Goal: Task Accomplishment & Management: Manage account settings

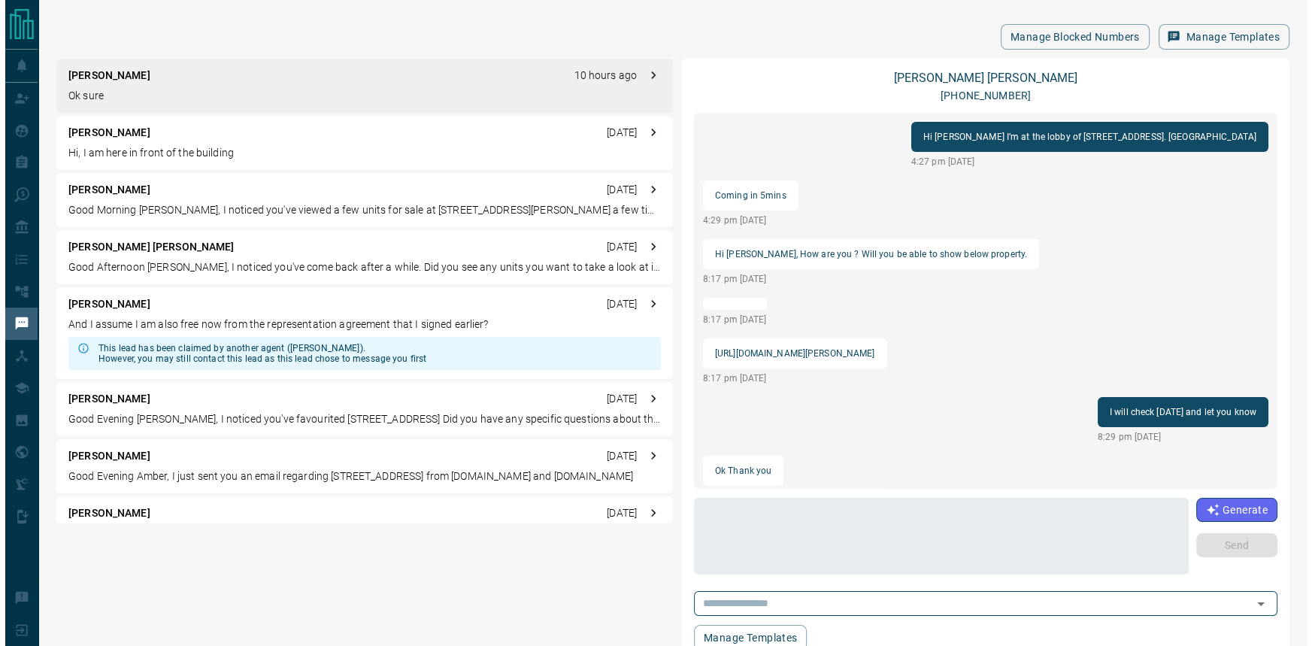
scroll to position [42, 0]
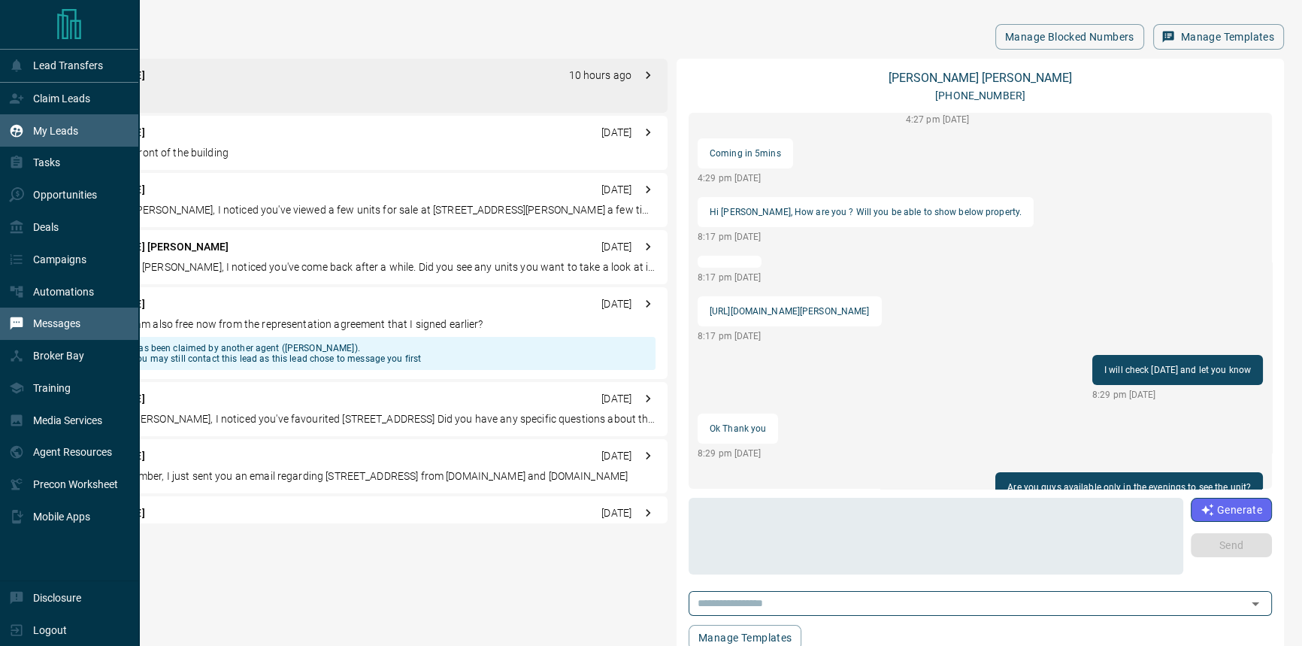
click at [52, 123] on div "My Leads" at bounding box center [43, 130] width 69 height 25
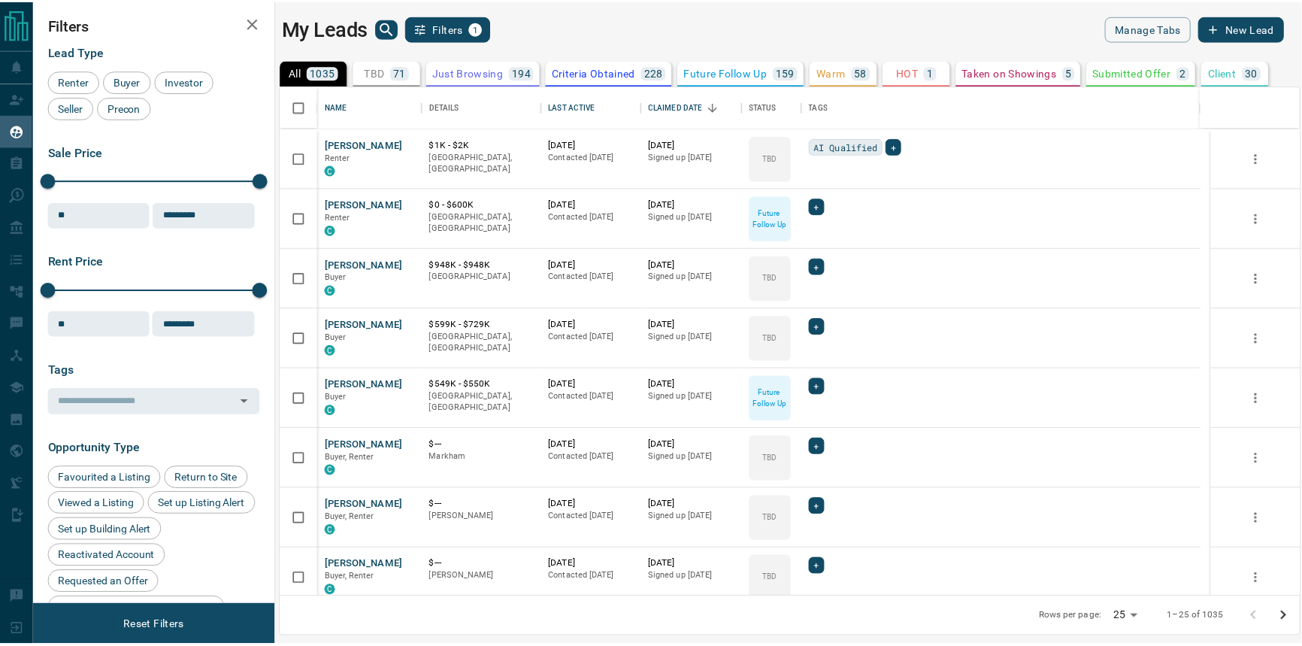
scroll to position [502, 1018]
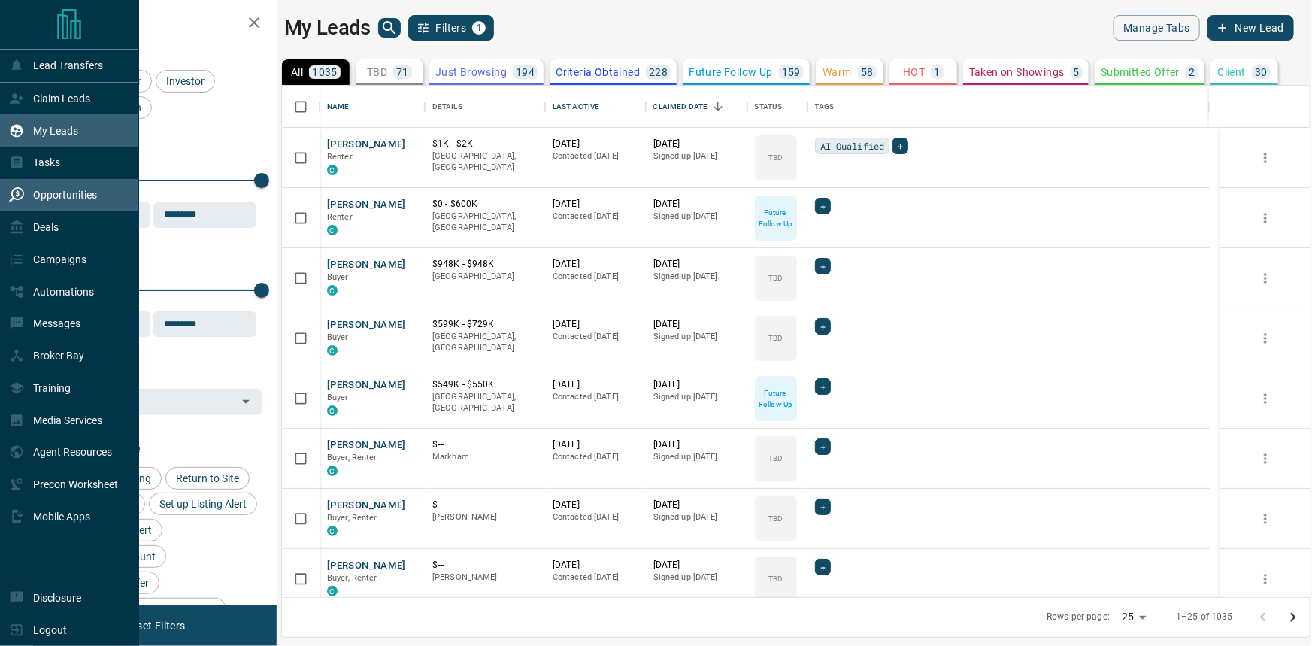
click at [82, 208] on div "Opportunities" at bounding box center [53, 195] width 88 height 25
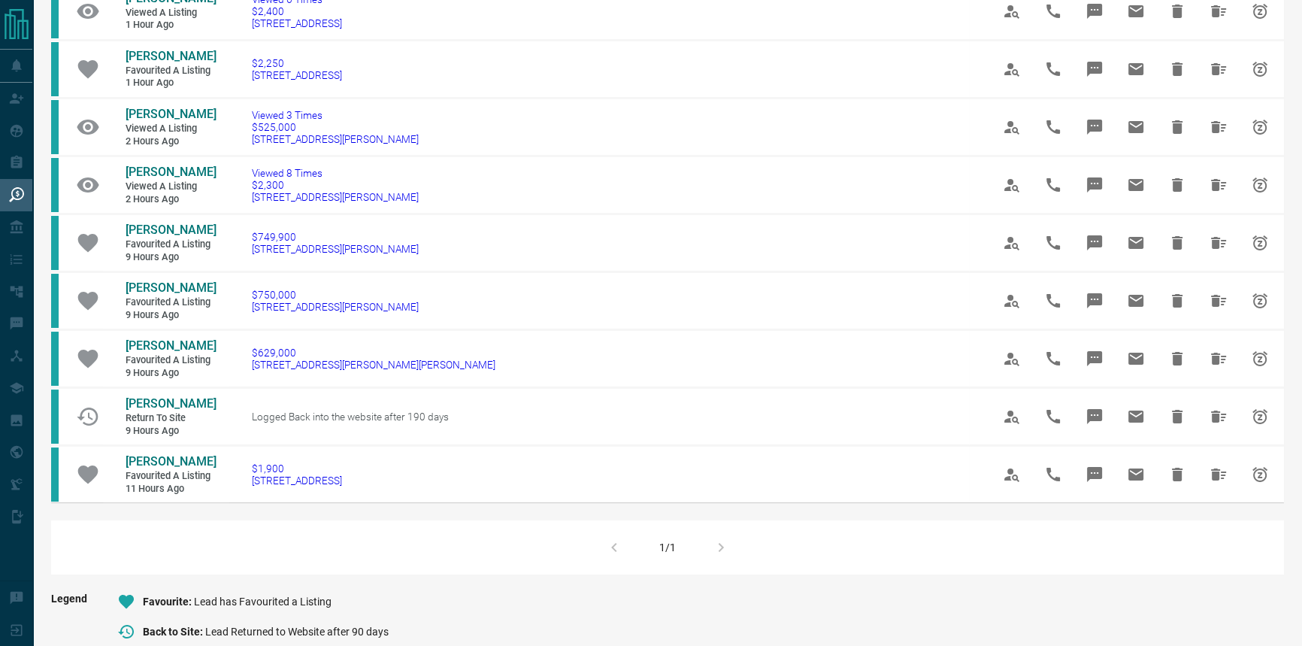
scroll to position [136, 0]
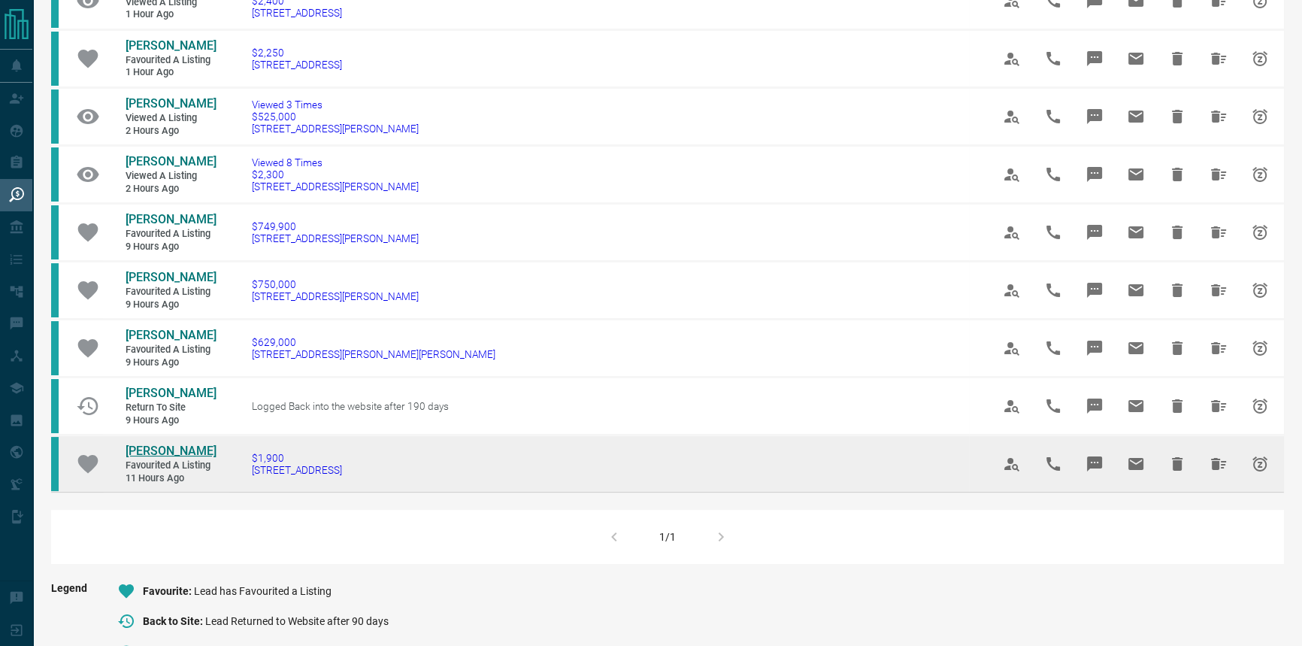
click at [159, 458] on span "[PERSON_NAME]" at bounding box center [171, 451] width 91 height 14
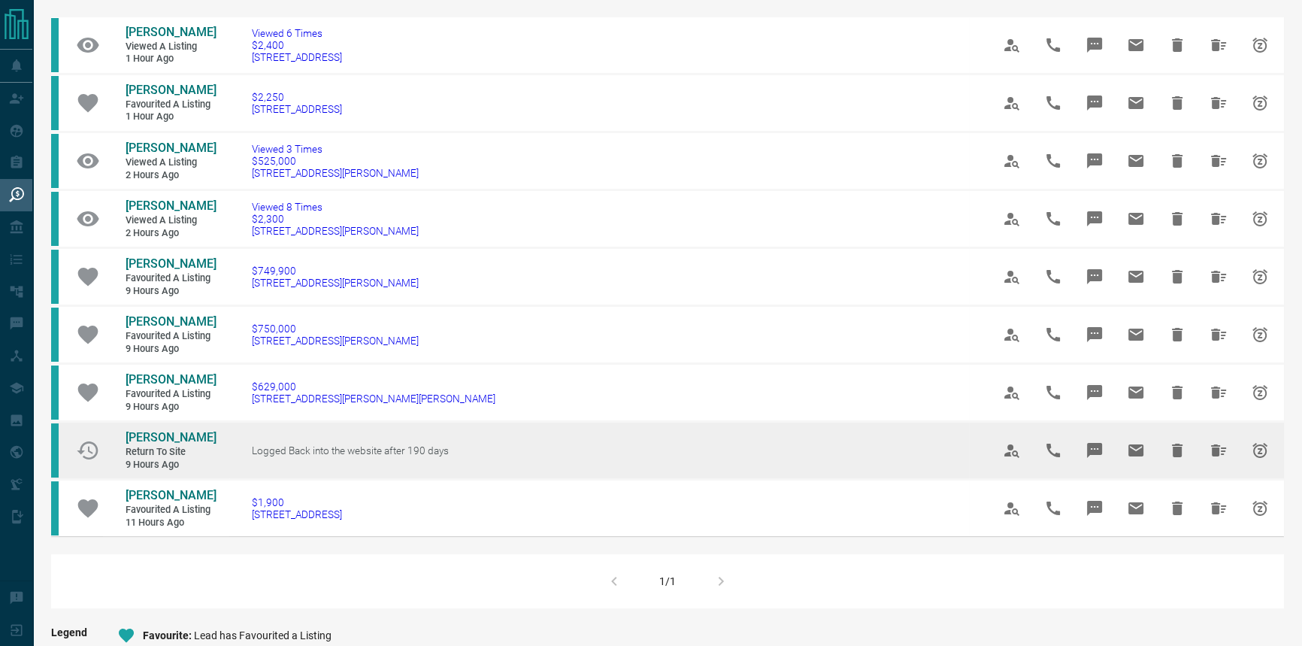
scroll to position [68, 0]
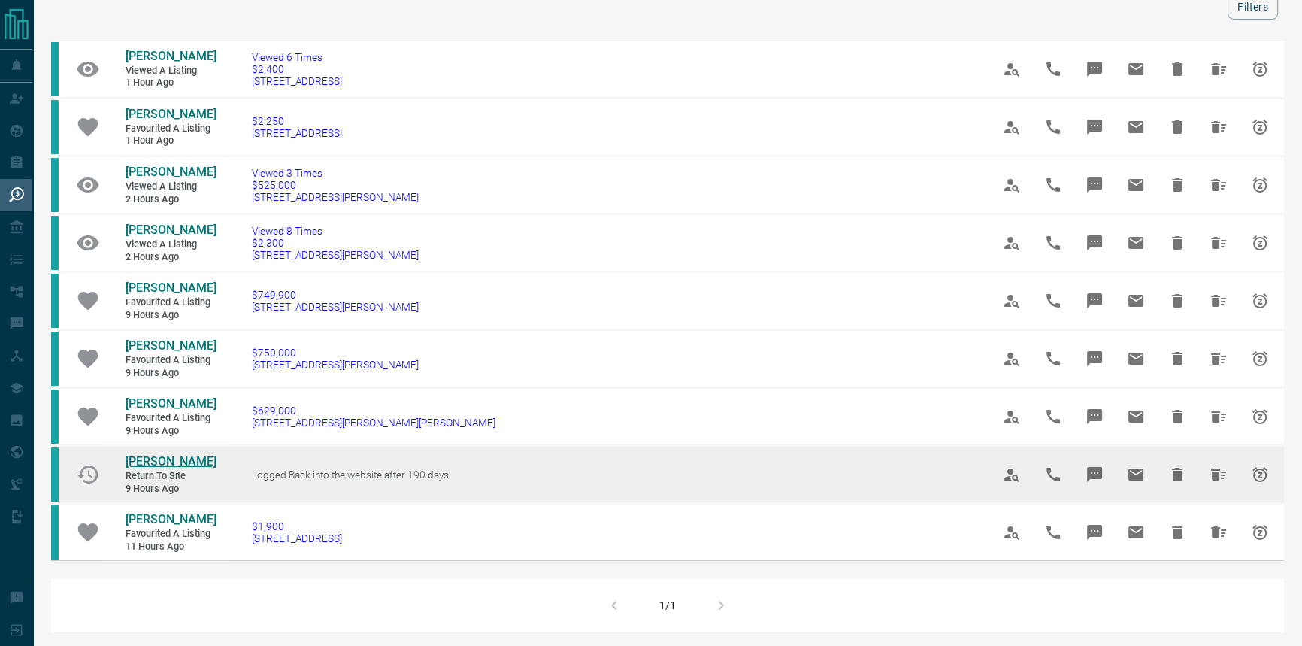
click at [182, 468] on span "[PERSON_NAME]" at bounding box center [171, 461] width 91 height 14
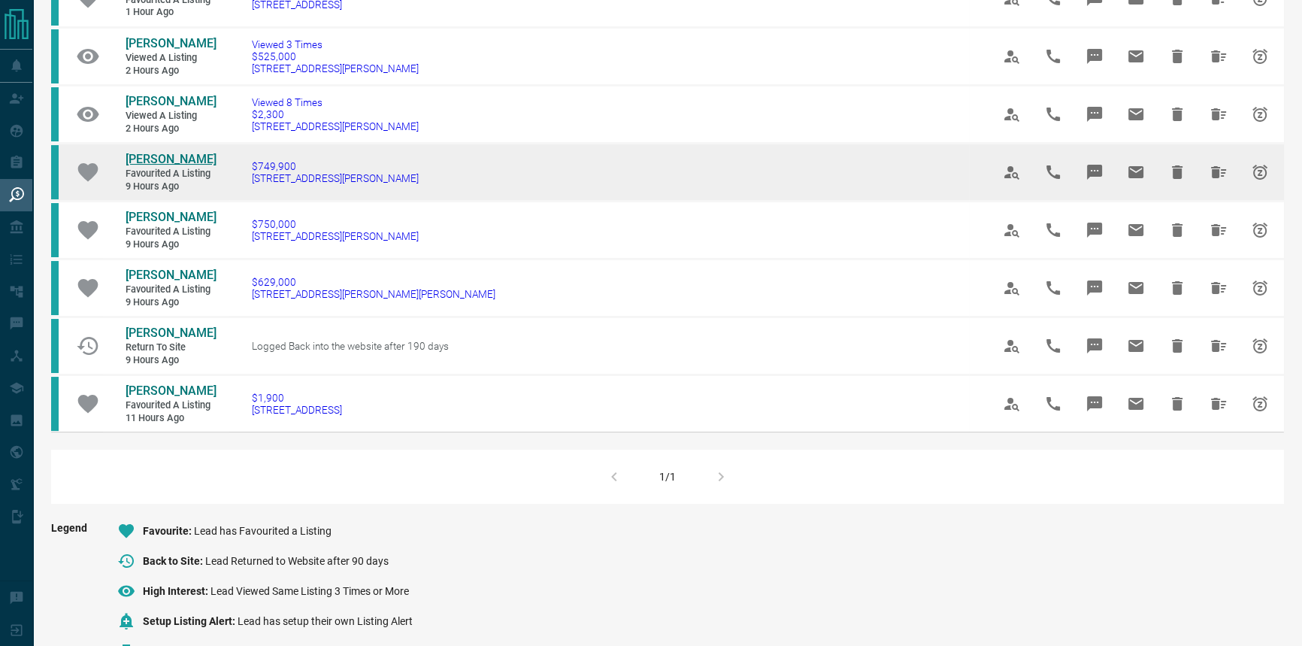
scroll to position [205, 0]
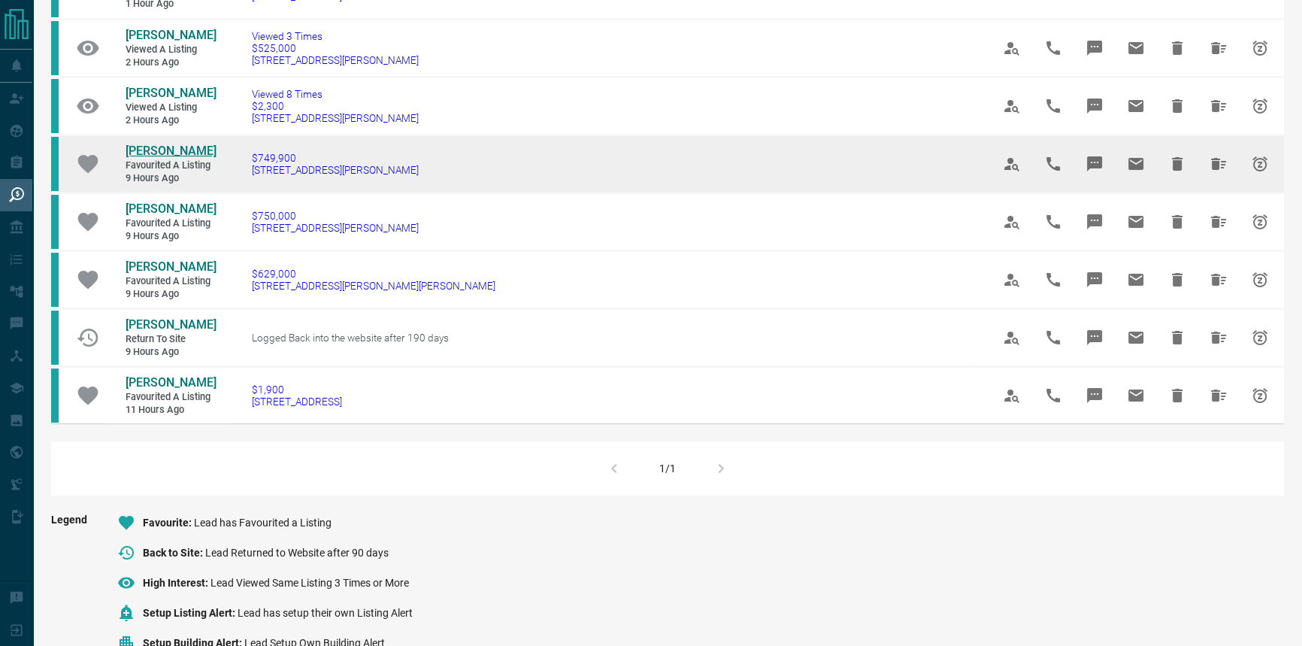
click at [159, 144] on span "[PERSON_NAME]" at bounding box center [171, 151] width 91 height 14
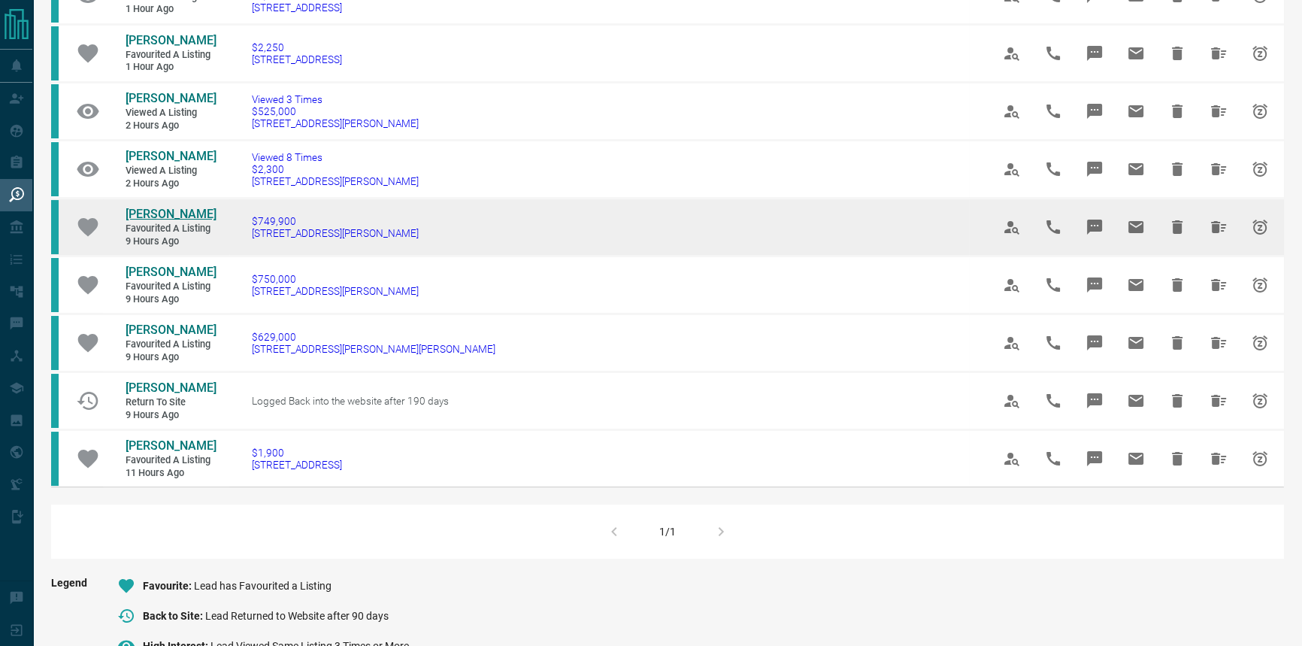
scroll to position [0, 0]
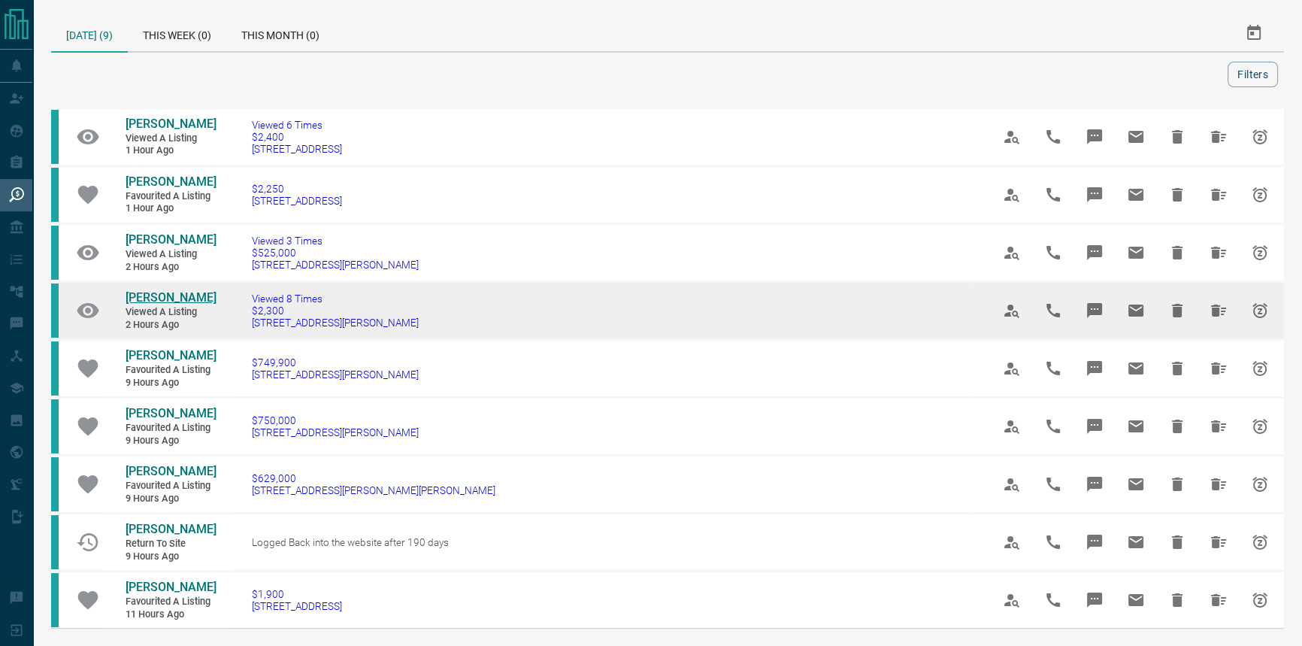
click at [174, 301] on span "[PERSON_NAME]" at bounding box center [171, 297] width 91 height 14
click at [365, 326] on span "[STREET_ADDRESS][PERSON_NAME]" at bounding box center [335, 323] width 167 height 12
